Goal: Register for event/course

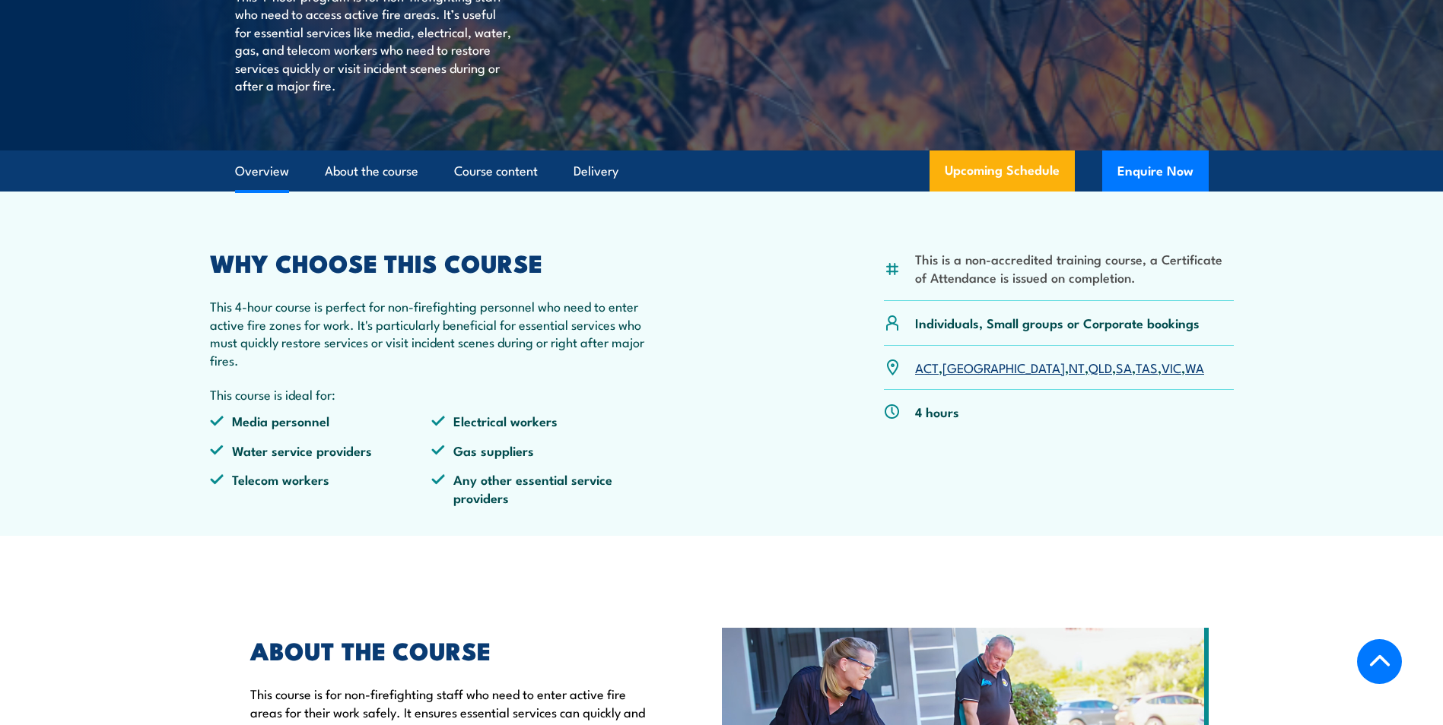
scroll to position [228, 0]
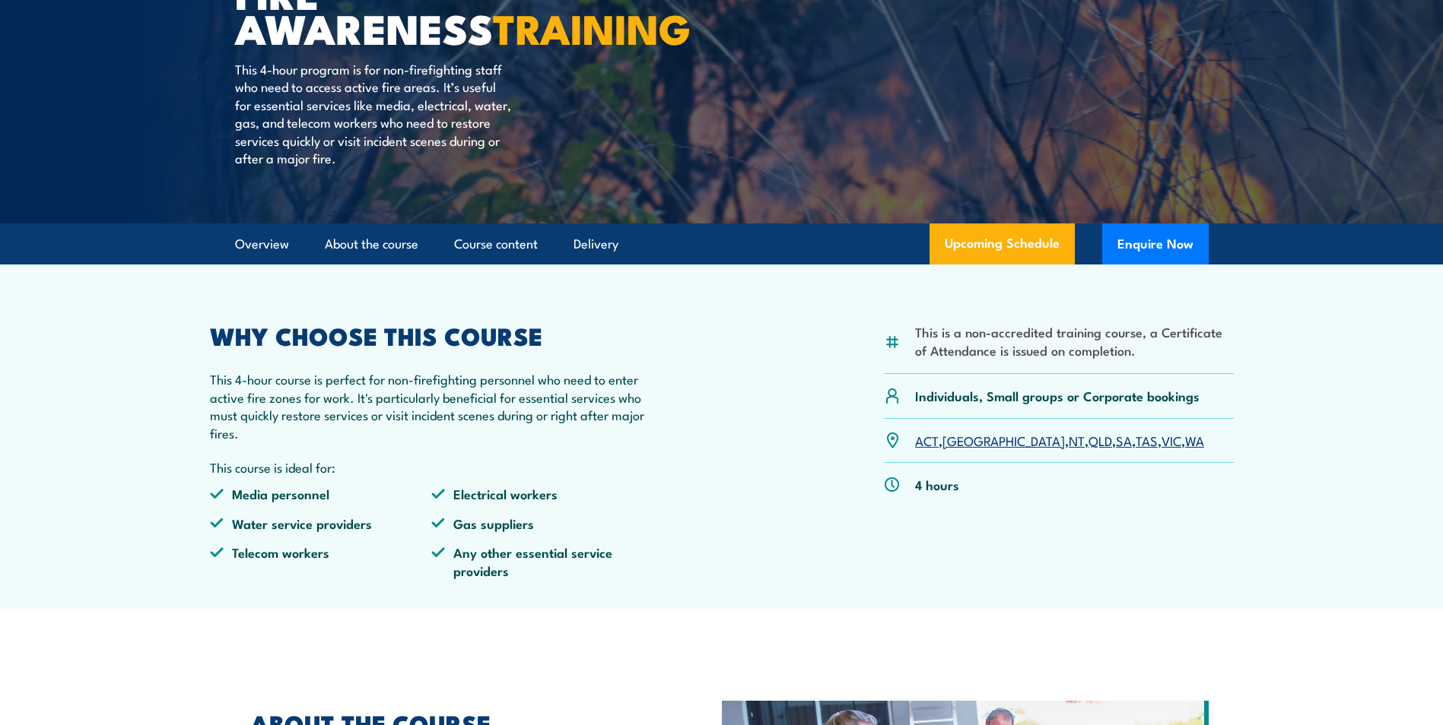
click at [1185, 442] on link "WA" at bounding box center [1194, 440] width 19 height 18
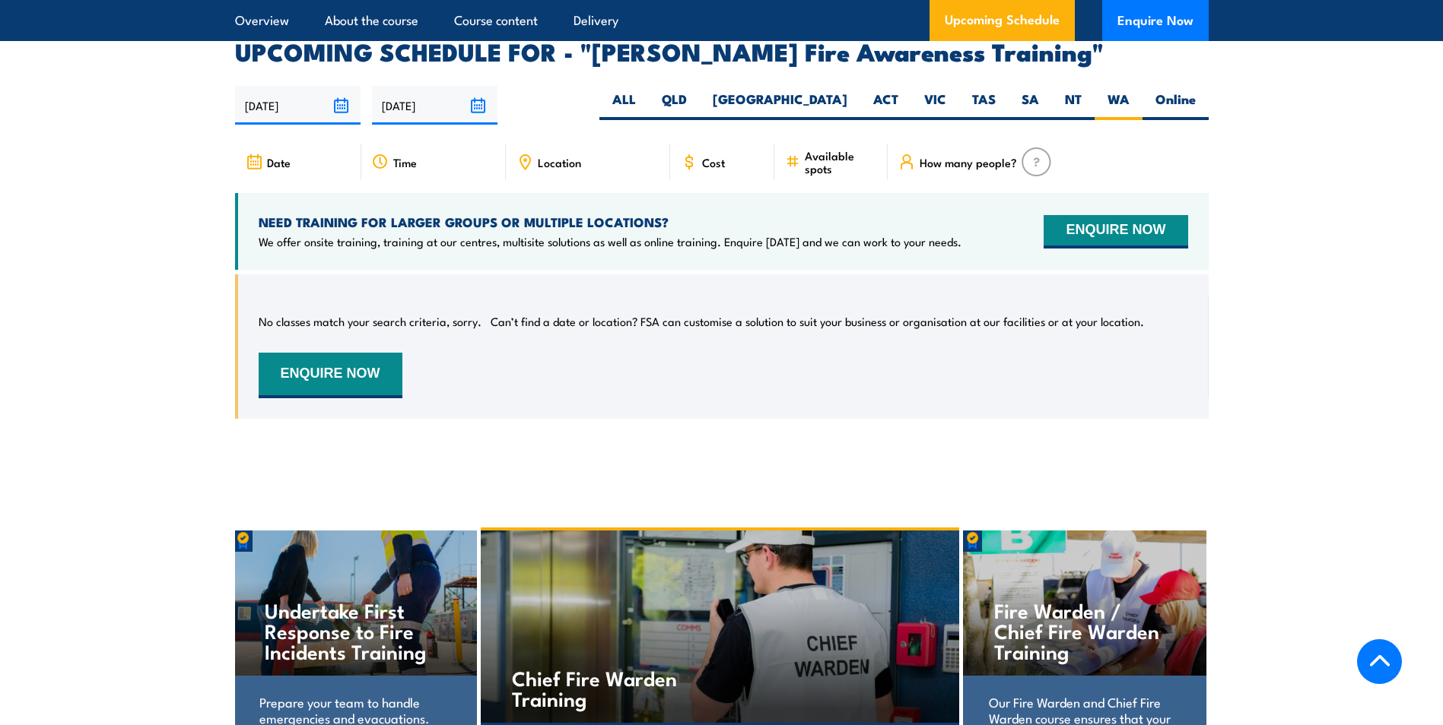
click at [567, 156] on span "Location" at bounding box center [559, 162] width 43 height 13
click at [524, 154] on icon at bounding box center [524, 162] width 17 height 17
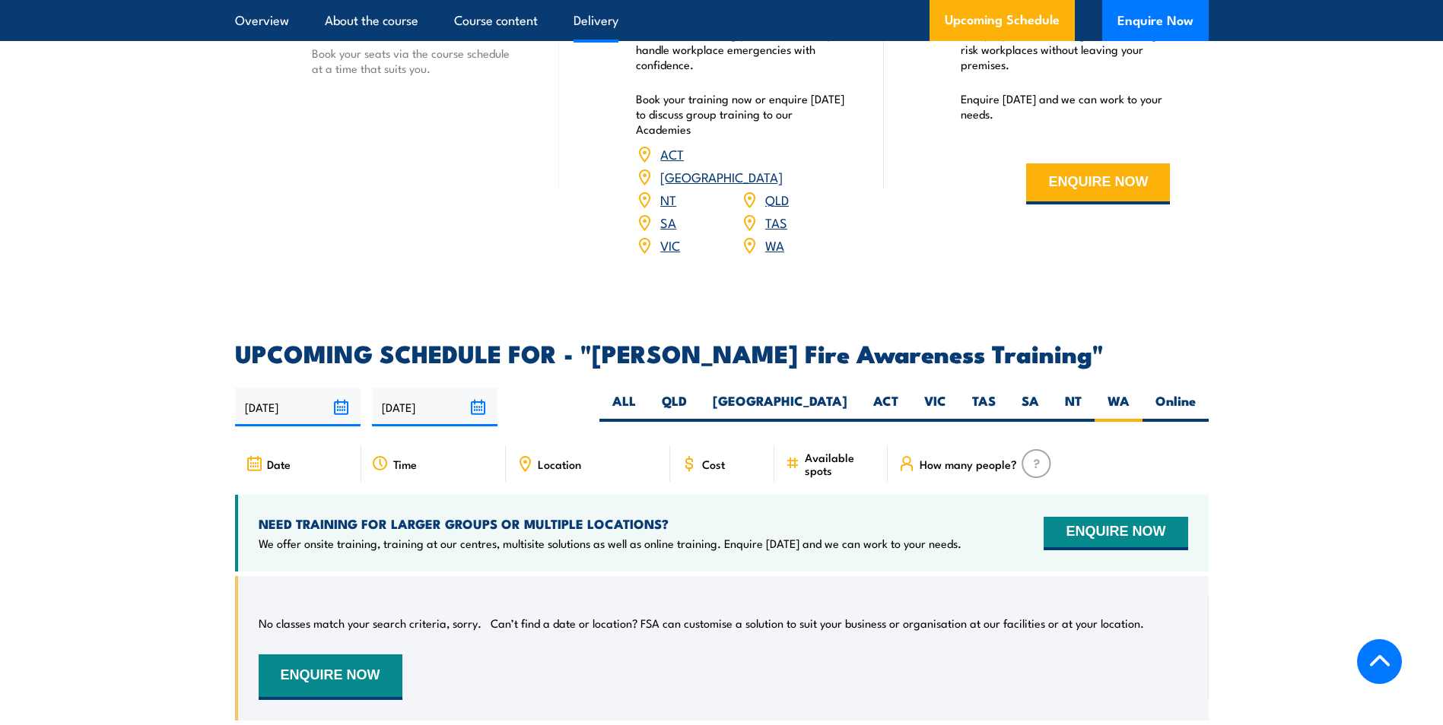
scroll to position [2125, 0]
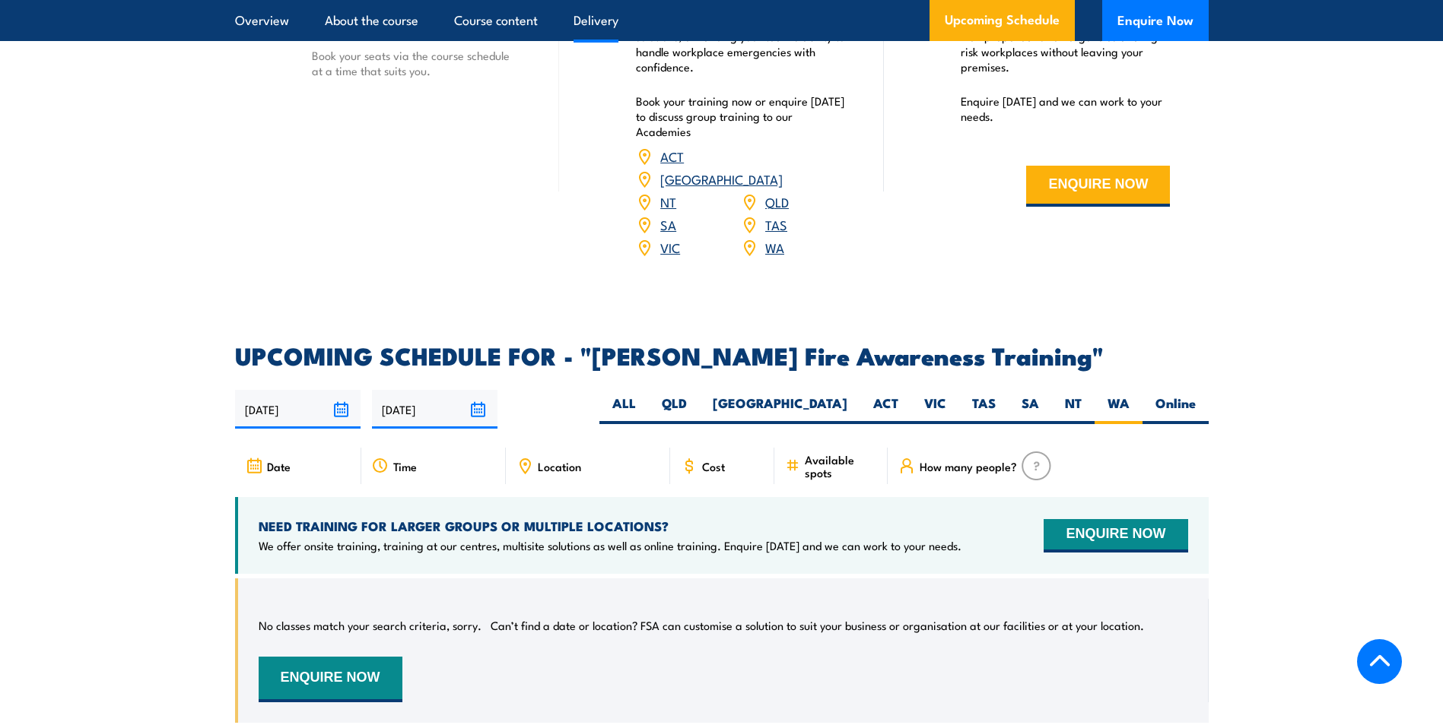
click at [573, 460] on span "Location" at bounding box center [559, 466] width 43 height 13
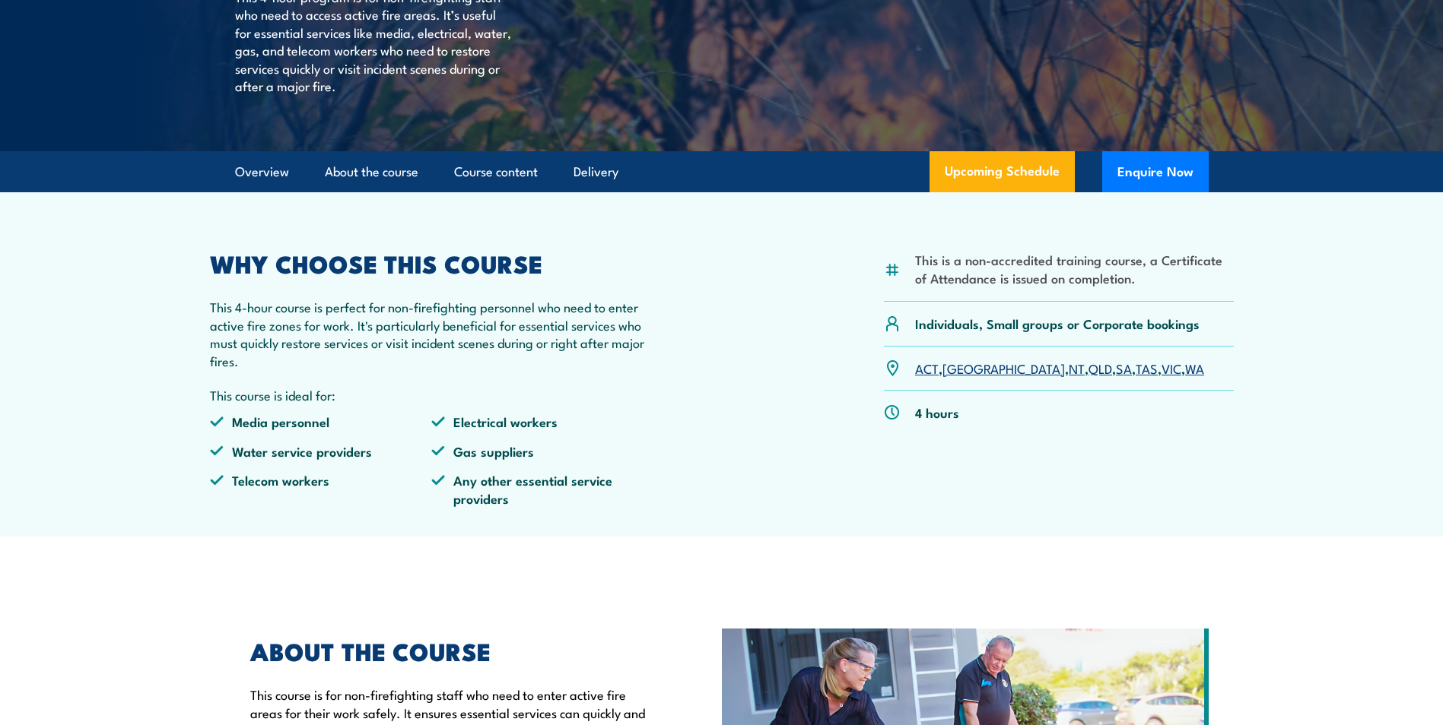
scroll to position [0, 0]
